Goal: Communication & Community: Answer question/provide support

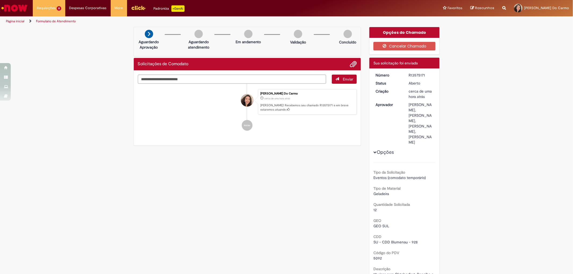
click at [309, 197] on div "Verificar Código de Barras Aguardando Aprovação Aguardando atendimento Em andam…" at bounding box center [286, 182] width 314 height 311
click at [409, 47] on button "Cancelar Chamado" at bounding box center [404, 46] width 62 height 9
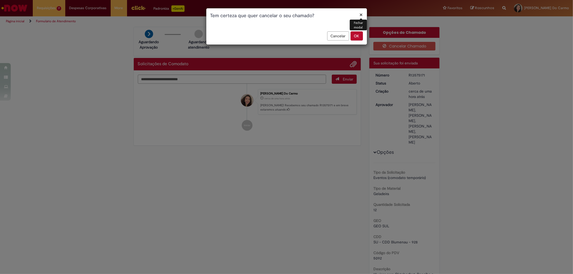
click at [356, 35] on button "OK" at bounding box center [356, 35] width 12 height 9
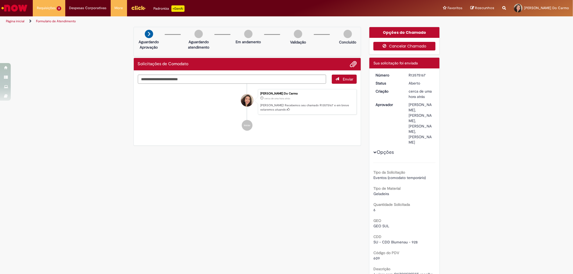
click at [408, 46] on button "Cancelar Chamado" at bounding box center [404, 46] width 62 height 9
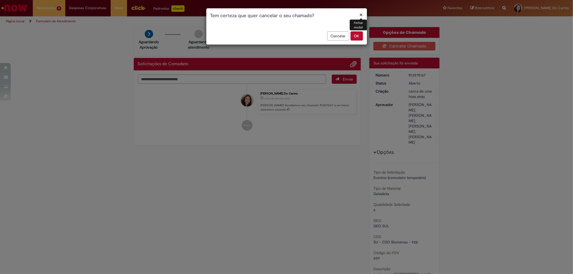
click at [352, 35] on button "OK" at bounding box center [356, 35] width 12 height 9
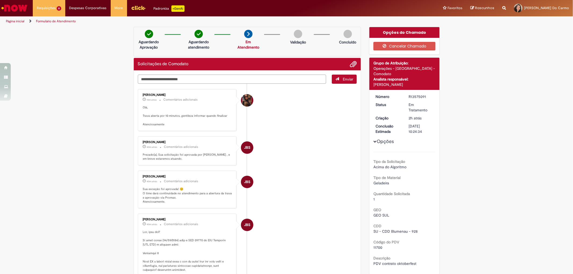
click at [270, 81] on textarea "Digite sua mensagem aqui..." at bounding box center [232, 79] width 189 height 9
type textarea "**********"
click at [353, 114] on li "Desiree da Silva Germano 11m atrás 11 minutos atrás Comentários adicionais Olá,…" at bounding box center [247, 110] width 219 height 42
click at [348, 83] on button "Enviar" at bounding box center [344, 79] width 25 height 9
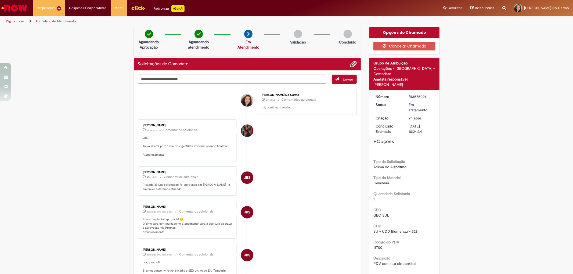
click at [341, 212] on li "JBS Jacqueline Batista Shiota cerca de uma hora atrás cerca de uma hora atrás C…" at bounding box center [247, 220] width 219 height 38
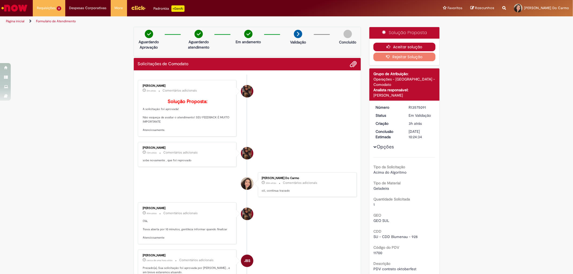
click at [396, 46] on button "Aceitar solução" at bounding box center [404, 47] width 62 height 9
